Goal: Information Seeking & Learning: Learn about a topic

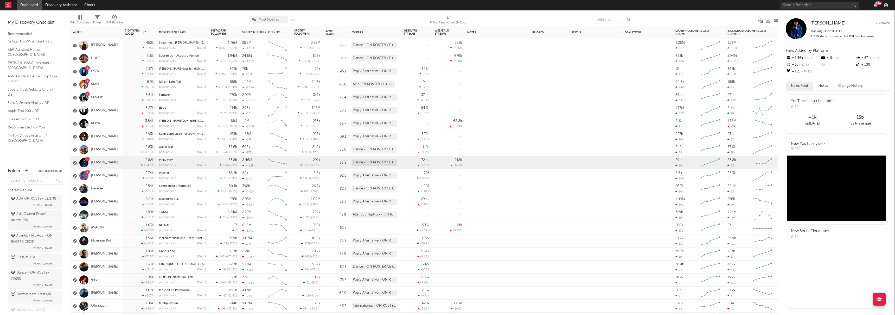
click at [121, 179] on div "1 Magda" at bounding box center [97, 175] width 52 height 13
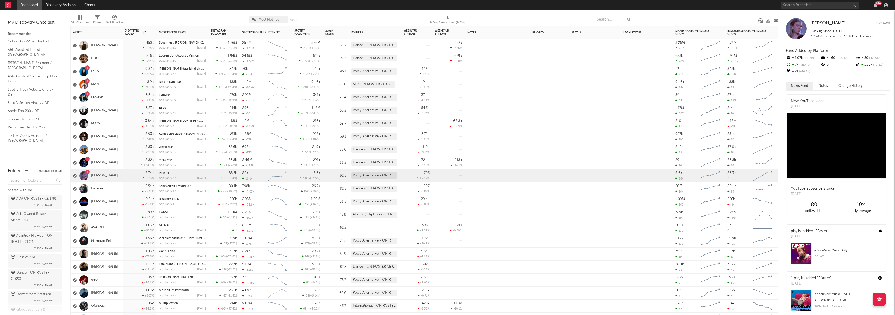
click at [122, 78] on div "1 LYZA" at bounding box center [97, 71] width 52 height 13
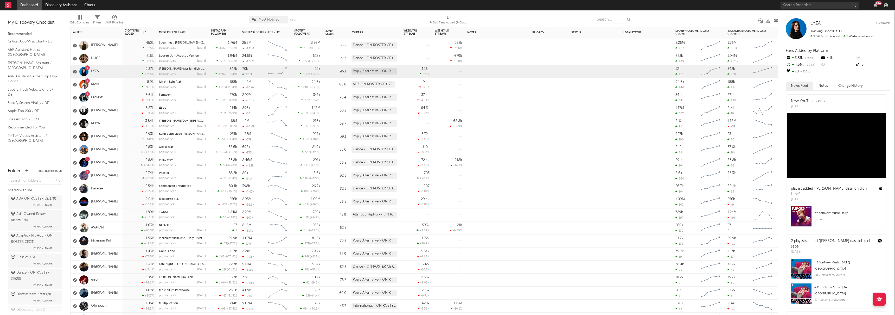
click at [128, 84] on div "8.9k +97.1 %" at bounding box center [139, 84] width 29 height 13
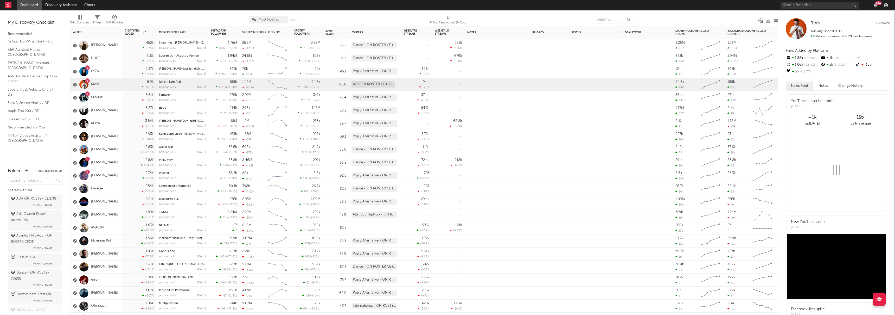
click at [135, 100] on div "5.61k -9.41 %" at bounding box center [139, 97] width 29 height 13
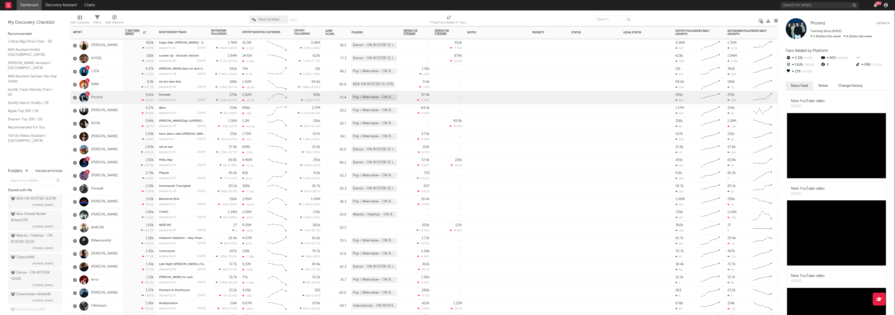
click at [133, 77] on div "9.37k +71.5 %" at bounding box center [139, 71] width 29 height 13
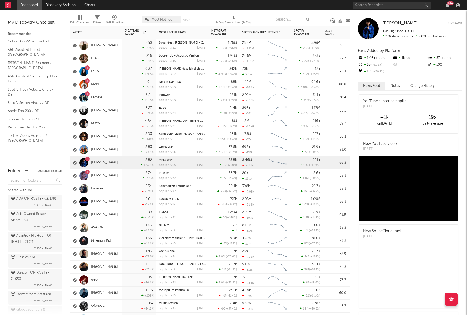
click at [124, 74] on div "9.37k +71.5 %" at bounding box center [140, 71] width 34 height 13
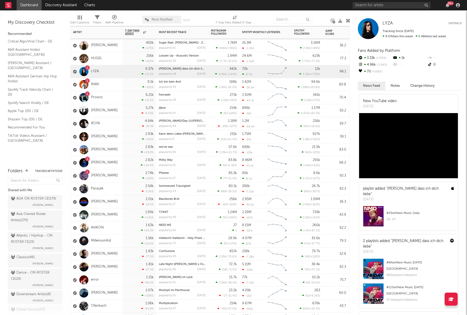
click at [127, 86] on div "9.1k +101 %" at bounding box center [139, 84] width 29 height 13
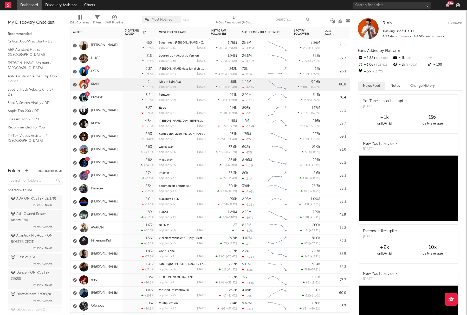
click at [117, 98] on div "1 Provinz" at bounding box center [97, 97] width 52 height 13
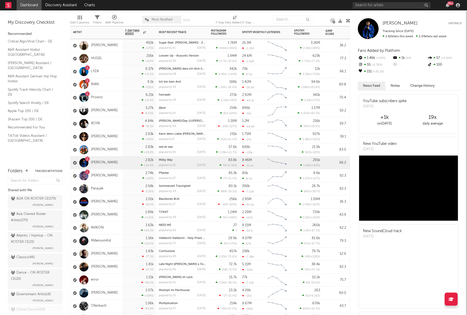
click at [114, 97] on div "1 Provinz" at bounding box center [97, 97] width 52 height 13
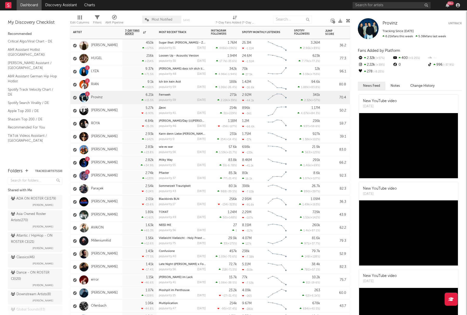
click at [133, 174] on div "2.74k +133 %" at bounding box center [139, 175] width 29 height 13
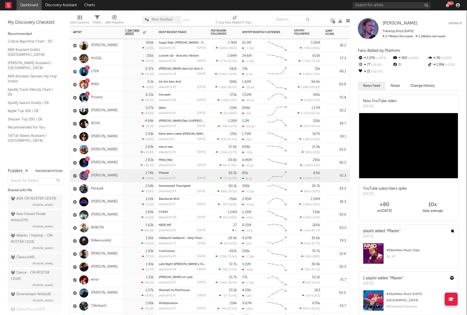
click at [131, 75] on div "9.37k +71.5 %" at bounding box center [139, 71] width 29 height 13
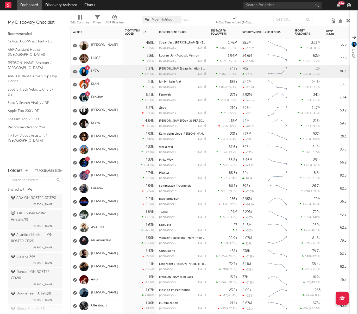
click at [118, 99] on div "1 Provinz" at bounding box center [97, 97] width 52 height 13
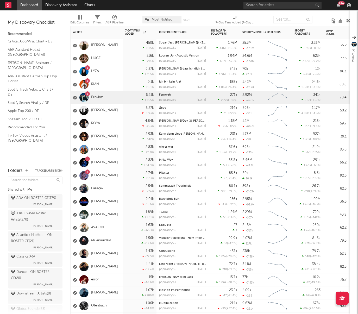
click at [126, 166] on div "2.82k +34.9 %" at bounding box center [139, 162] width 29 height 13
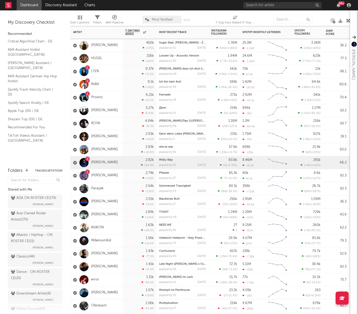
click at [114, 174] on div "1 Magda" at bounding box center [97, 175] width 52 height 13
click at [106, 70] on div "1 LYZA" at bounding box center [97, 71] width 52 height 13
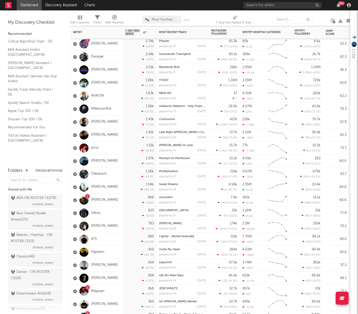
click at [119, 203] on div "1 TOBIAS" at bounding box center [97, 200] width 52 height 13
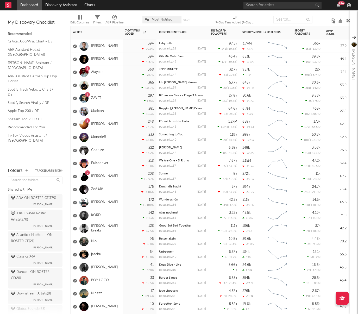
click at [121, 176] on div "2 Elias" at bounding box center [97, 176] width 52 height 13
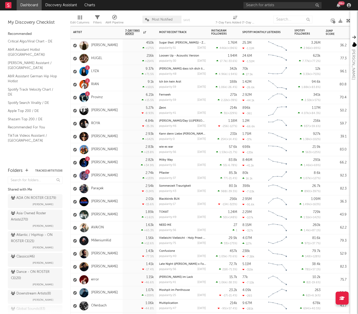
click at [120, 96] on div "1 Provinz" at bounding box center [97, 97] width 52 height 13
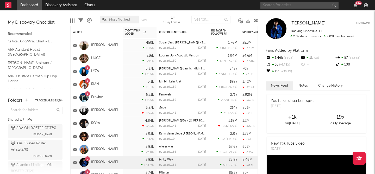
click at [281, 4] on input "text" at bounding box center [299, 5] width 78 height 7
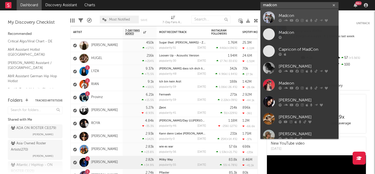
type input "madcon"
click at [281, 16] on div "Madcon" at bounding box center [306, 15] width 57 height 6
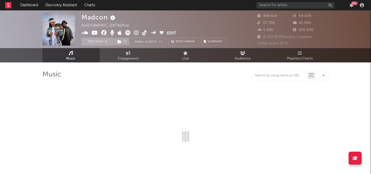
select select "6m"
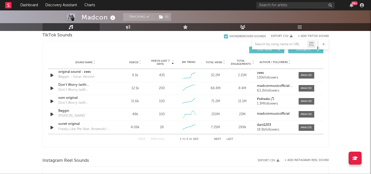
scroll to position [360, 0]
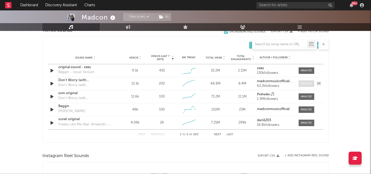
click at [301, 84] on div at bounding box center [306, 84] width 11 height 4
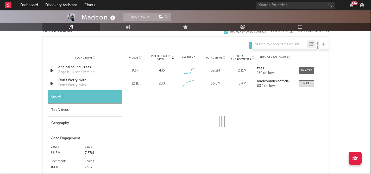
select select "6m"
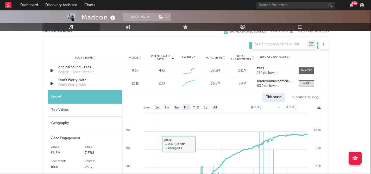
scroll to position [416, 0]
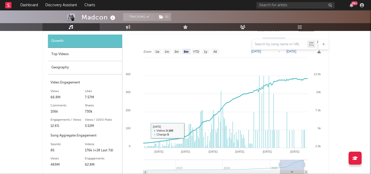
click at [74, 54] on div "Top Videos" at bounding box center [85, 54] width 74 height 13
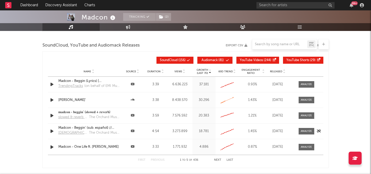
scroll to position [733, 0]
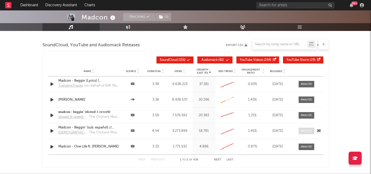
click at [308, 133] on span at bounding box center [306, 131] width 16 height 7
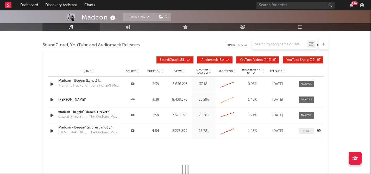
select select "6m"
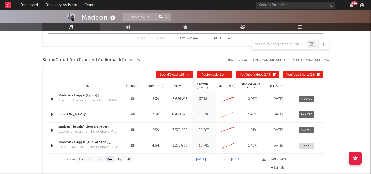
scroll to position [719, 0]
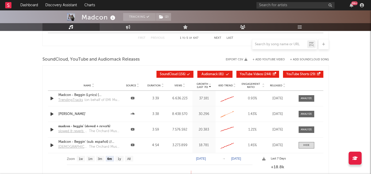
click at [173, 74] on span "SoundCloud" at bounding box center [169, 74] width 18 height 3
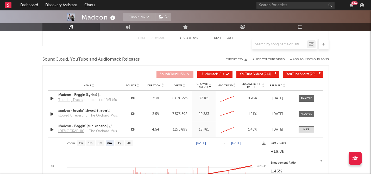
click at [209, 74] on span "Audiomack" at bounding box center [209, 74] width 16 height 3
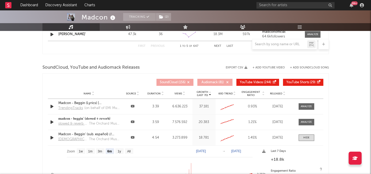
scroll to position [682, 0]
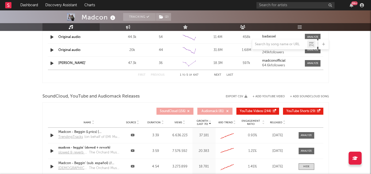
click at [175, 113] on button "SoundCloud ( 156 )" at bounding box center [174, 111] width 37 height 7
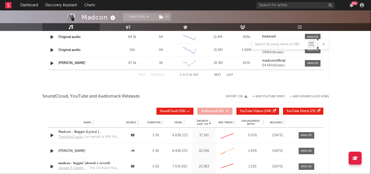
click at [210, 112] on span "Audiomack" at bounding box center [209, 111] width 16 height 3
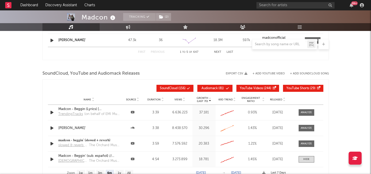
scroll to position [638, 0]
